Goal: Communication & Community: Connect with others

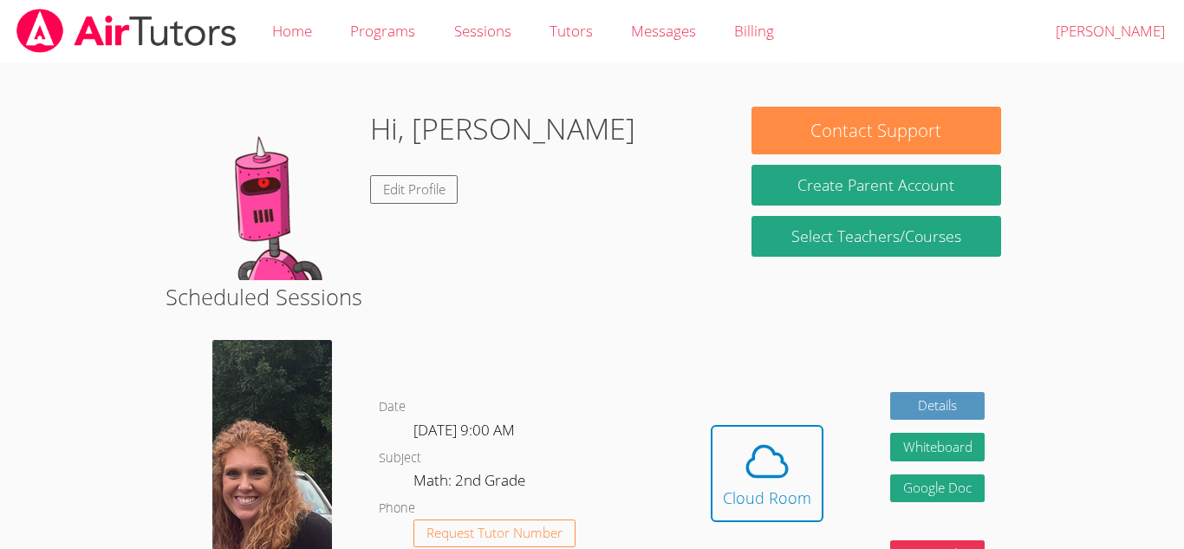
click at [335, 418] on div "[PERSON_NAME]" at bounding box center [272, 486] width 213 height 319
click at [758, 480] on icon at bounding box center [767, 461] width 49 height 49
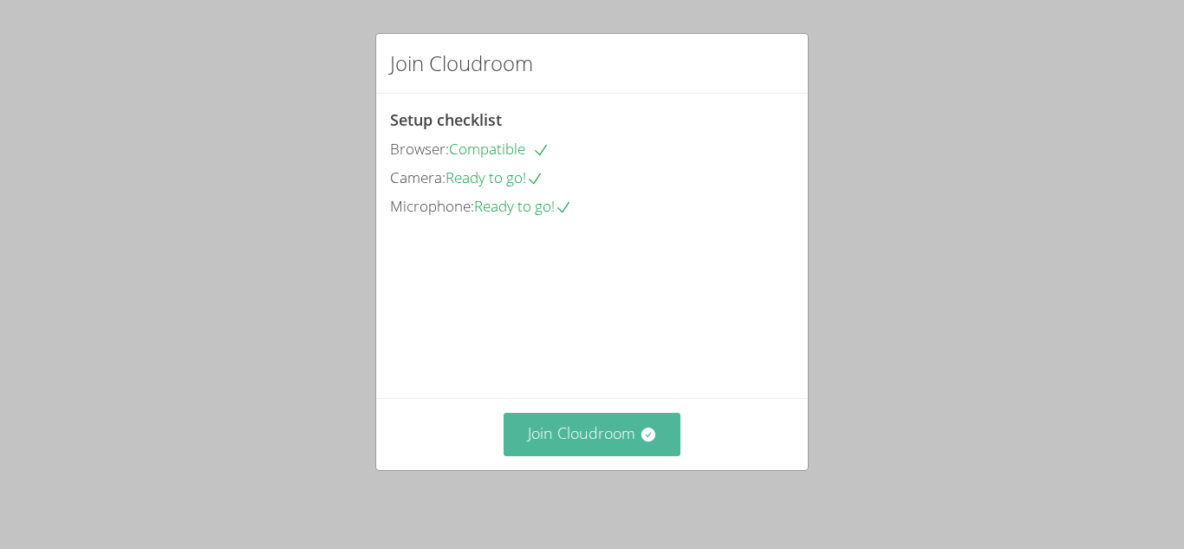
click at [640, 445] on button "Join Cloudroom" at bounding box center [592, 433] width 178 height 42
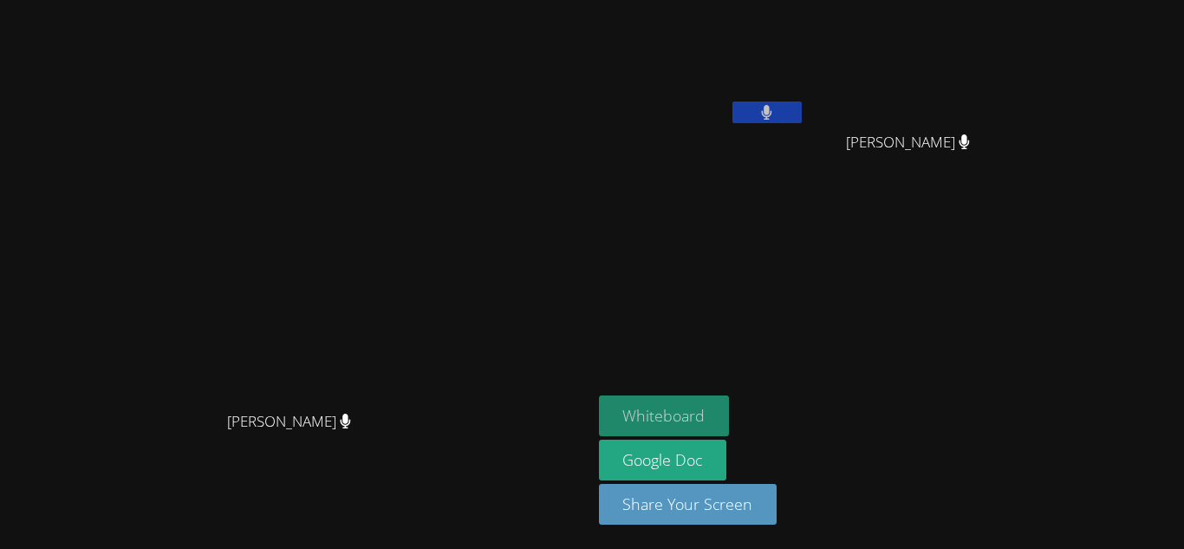
click at [730, 417] on button "Whiteboard" at bounding box center [664, 415] width 131 height 41
